Goal: Find contact information: Obtain details needed to contact an individual or organization

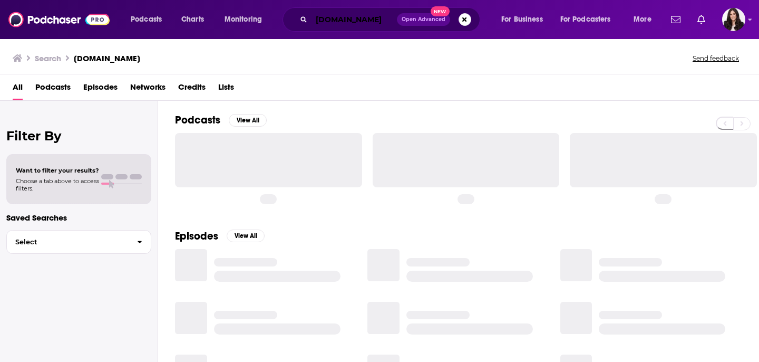
click at [355, 15] on input "[DOMAIN_NAME]" at bounding box center [353, 19] width 85 height 17
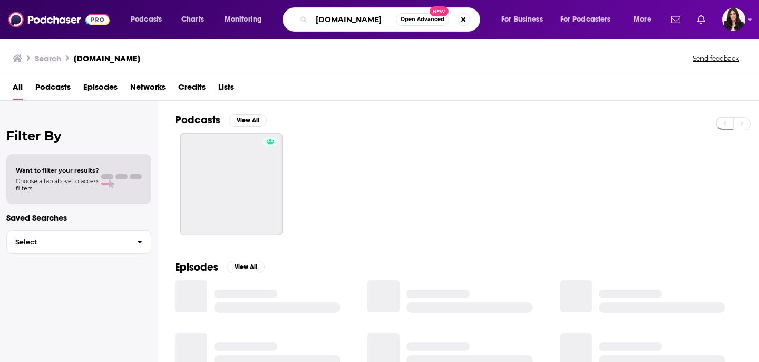
drag, startPoint x: 343, startPoint y: 18, endPoint x: 264, endPoint y: 18, distance: 79.1
click at [264, 18] on div "Podcasts Charts Monitoring [DOMAIN_NAME] Open Advanced New For Business For Pod…" at bounding box center [392, 19] width 538 height 24
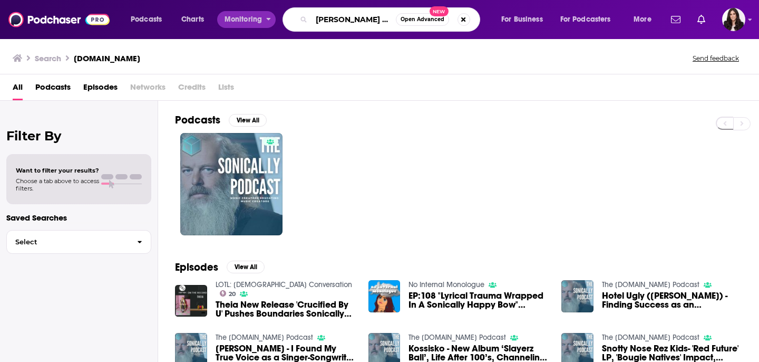
scroll to position [0, 3]
type input "[PERSON_NAME] podcast"
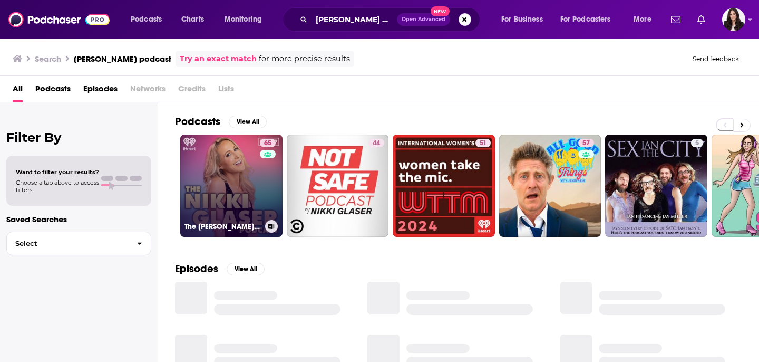
click at [239, 183] on link "65 The [PERSON_NAME] Podcast" at bounding box center [231, 185] width 102 height 102
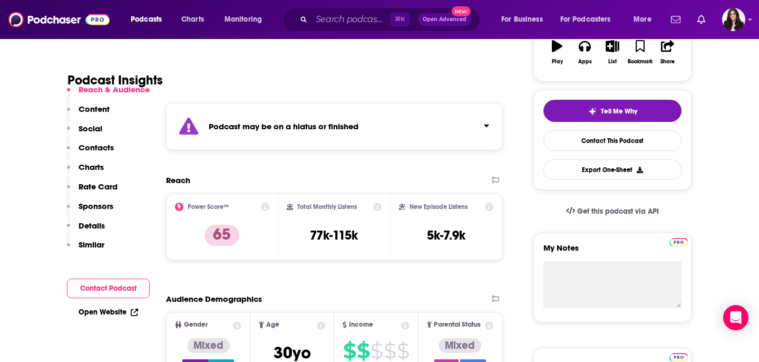
scroll to position [213, 0]
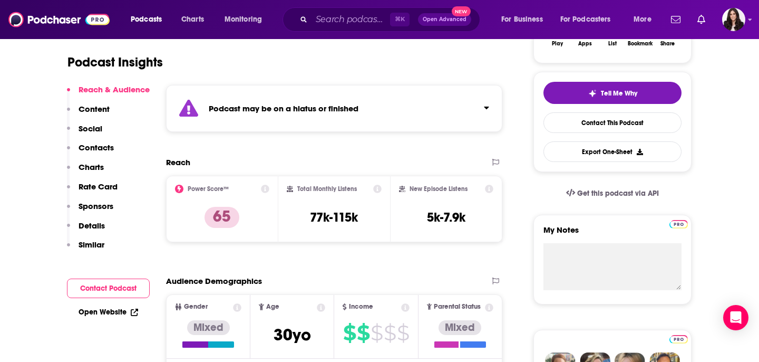
click at [99, 144] on p "Contacts" at bounding box center [96, 147] width 35 height 10
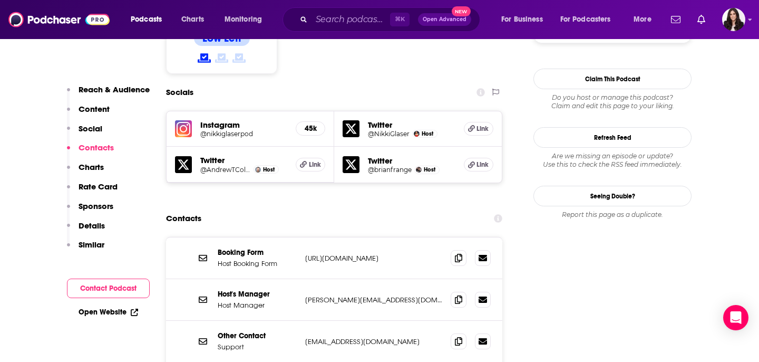
scroll to position [961, 0]
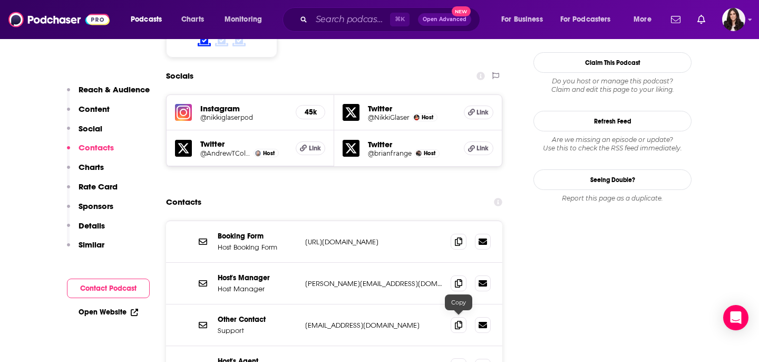
click at [460, 361] on icon at bounding box center [458, 366] width 7 height 8
click at [459, 278] on icon at bounding box center [458, 282] width 7 height 8
